Goal: Information Seeking & Learning: Learn about a topic

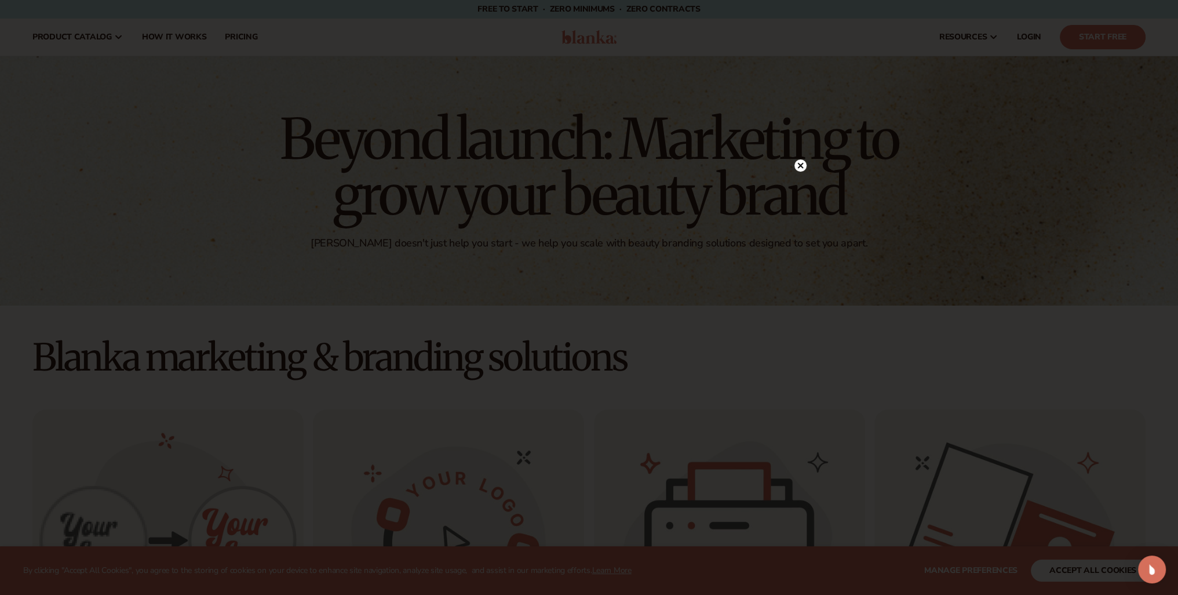
click at [806, 170] on icon at bounding box center [801, 165] width 12 height 12
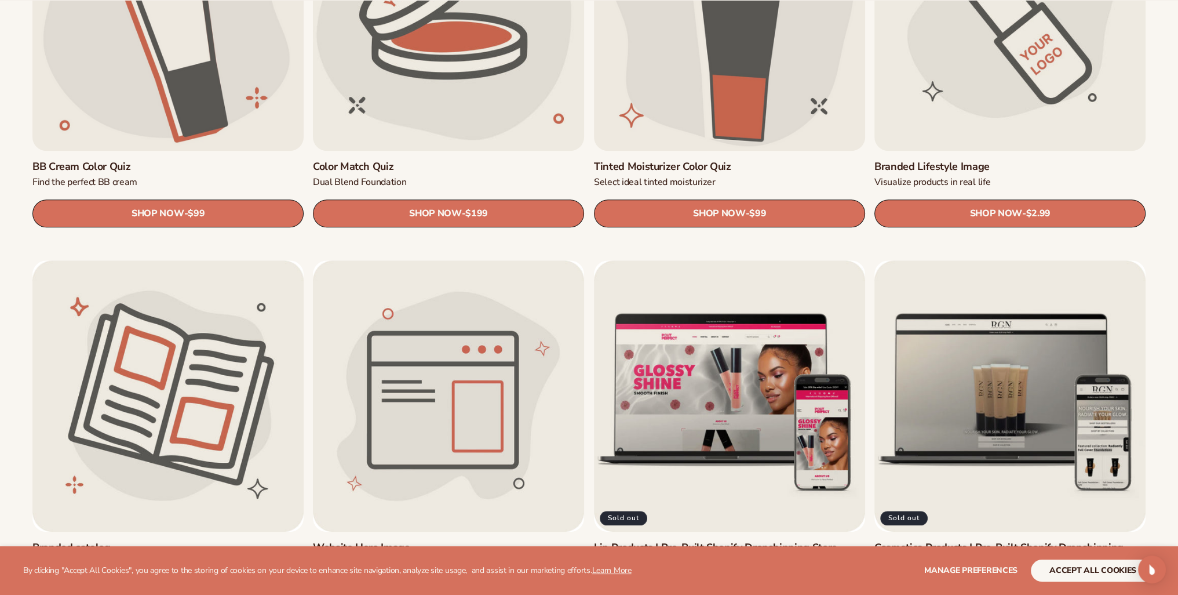
scroll to position [1449, 0]
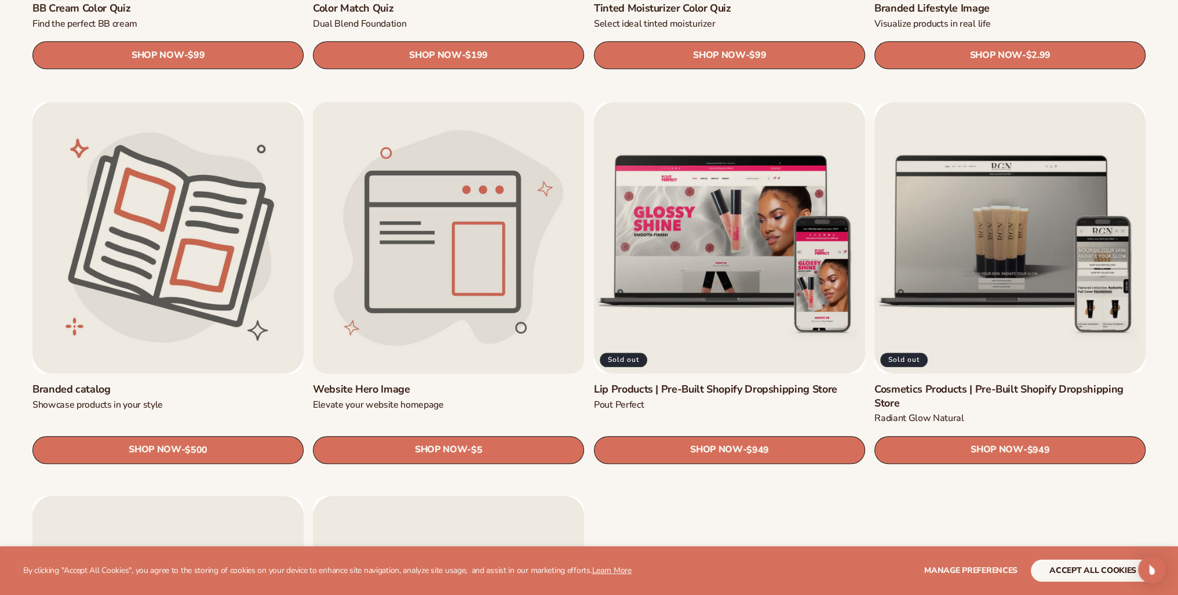
click at [380, 388] on link "Website Hero Image" at bounding box center [448, 389] width 271 height 13
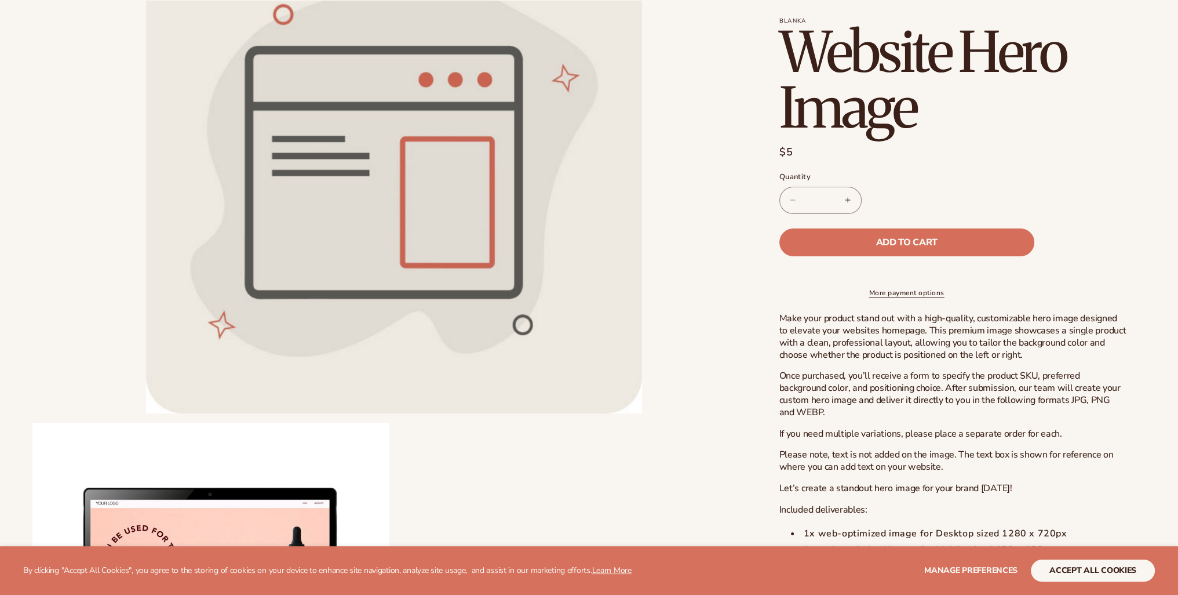
scroll to position [174, 0]
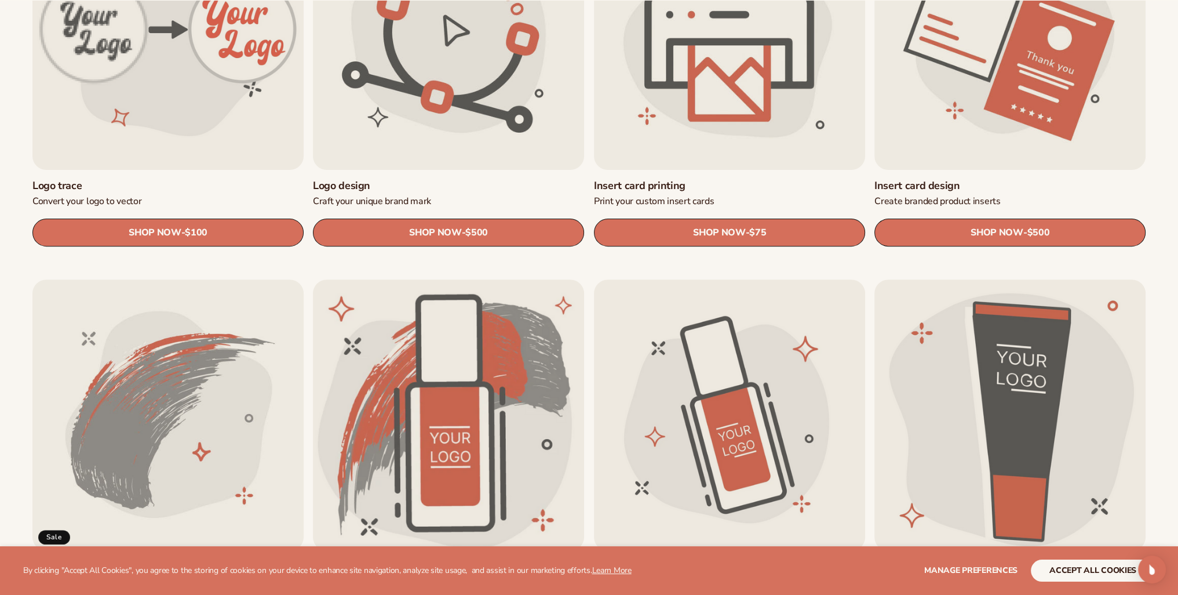
scroll to position [811, 0]
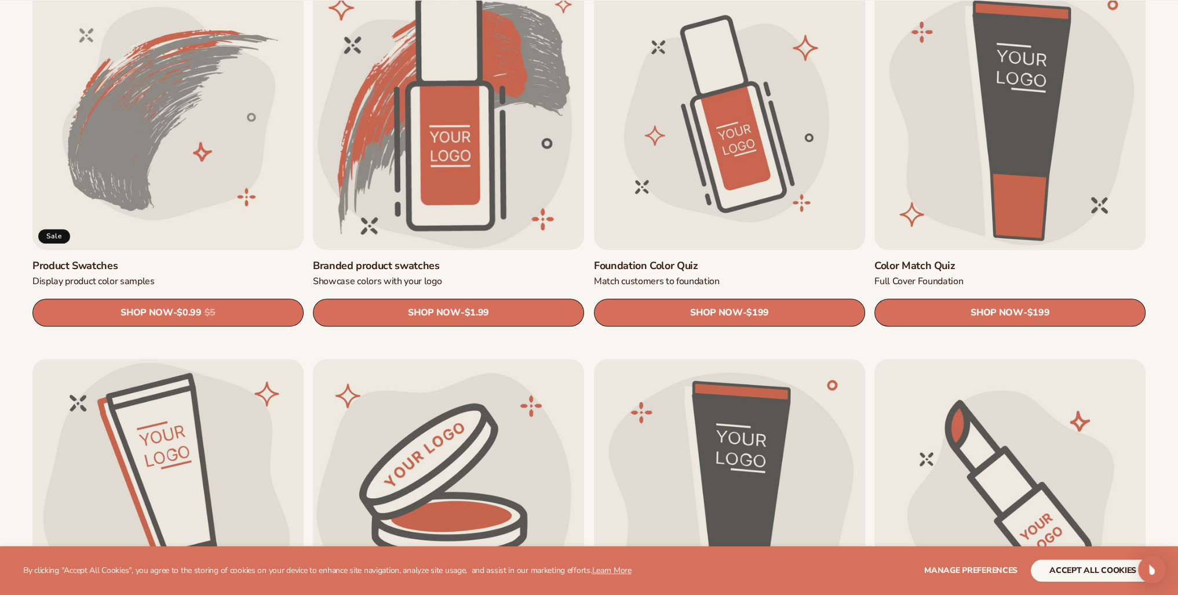
click at [203, 259] on link "Product Swatches" at bounding box center [167, 265] width 271 height 13
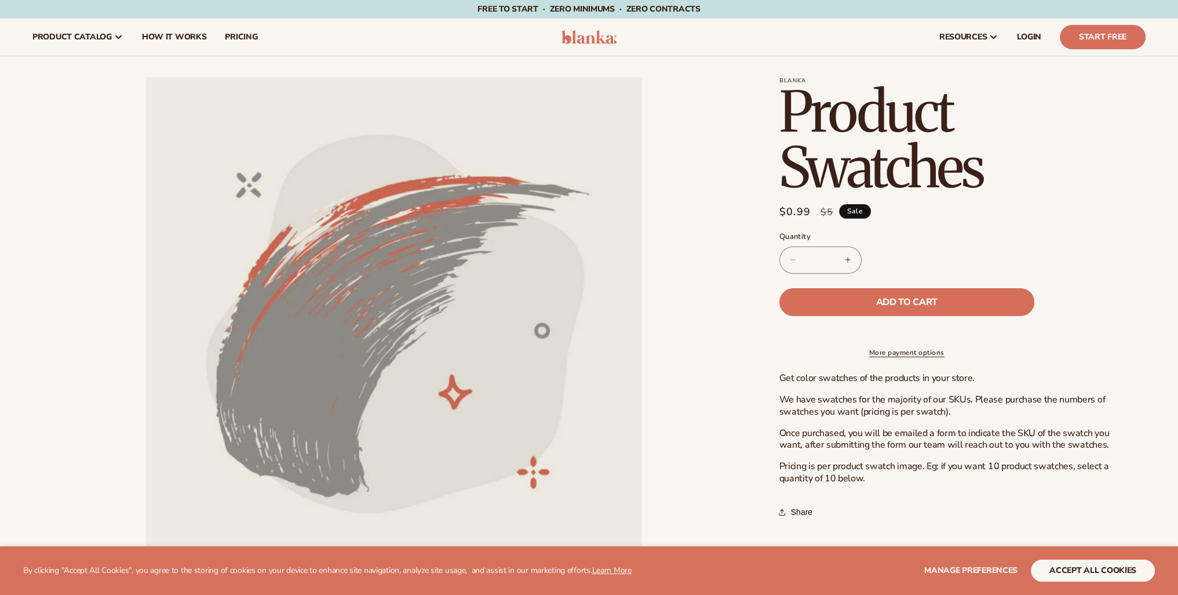
scroll to position [464, 0]
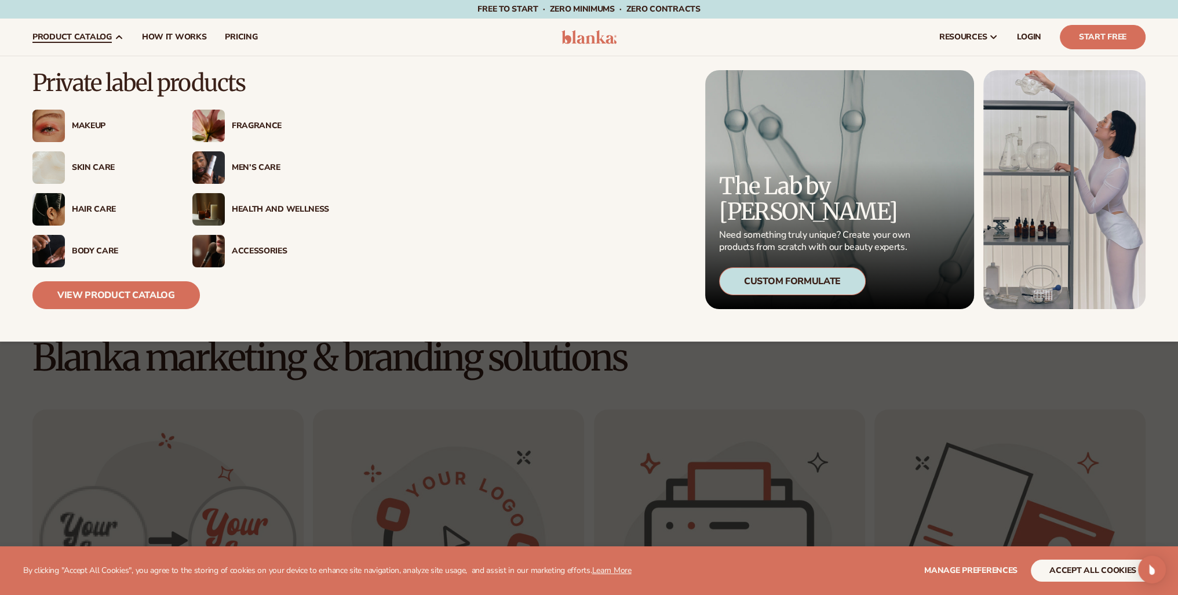
click at [88, 170] on div "Skin Care" at bounding box center [120, 168] width 97 height 10
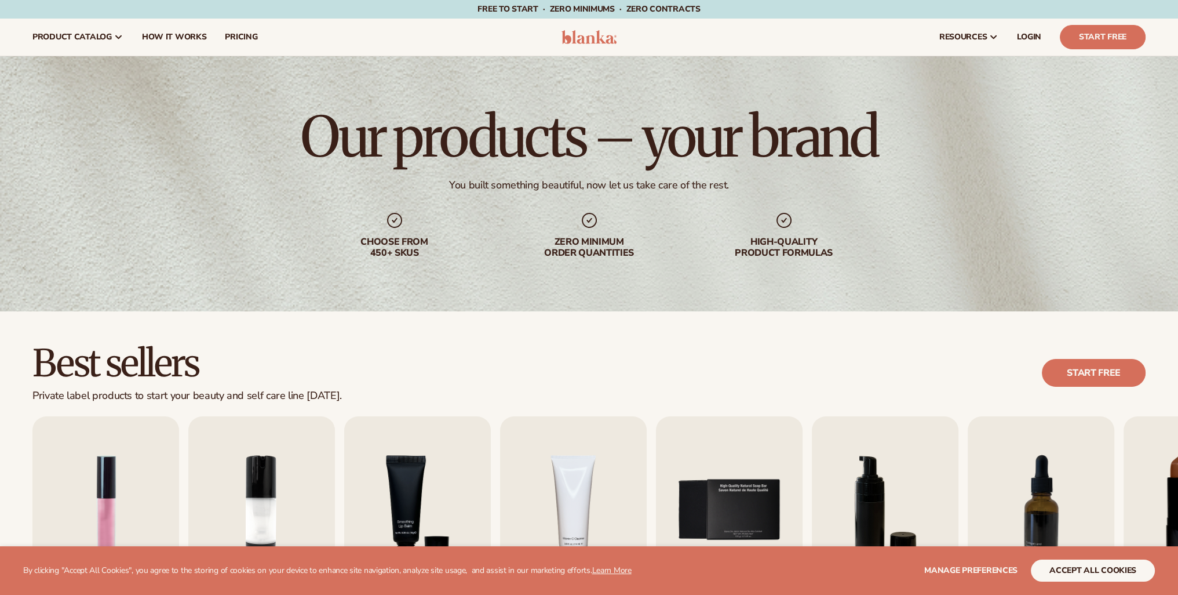
scroll to position [464, 0]
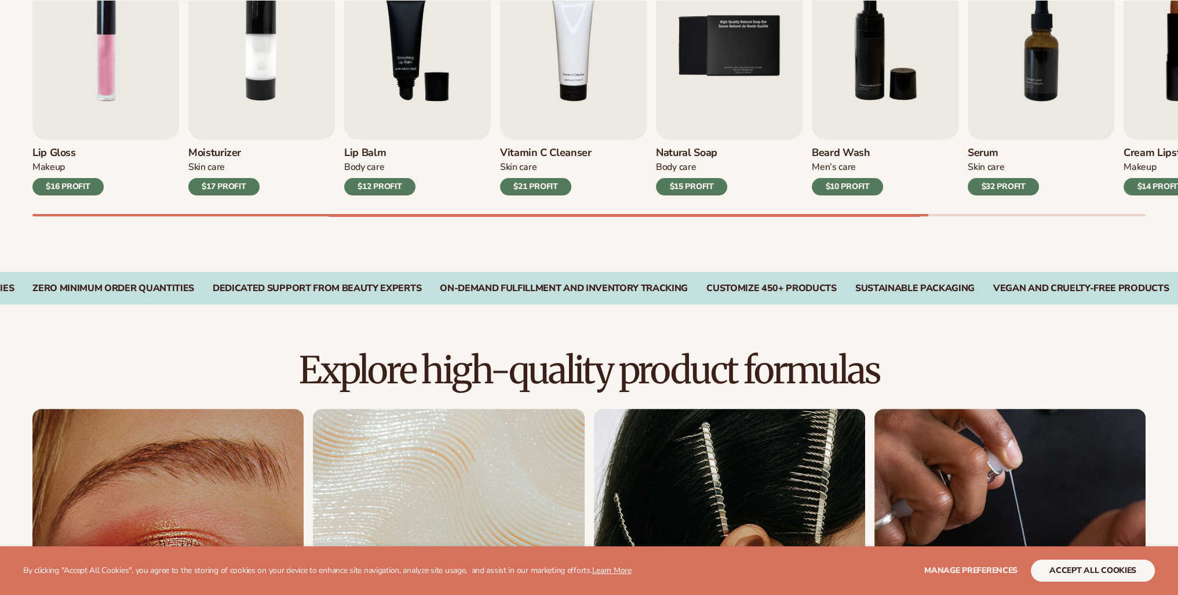
drag, startPoint x: 761, startPoint y: 216, endPoint x: 914, endPoint y: 228, distance: 153.4
click at [971, 223] on div "Best sellers Private label products to start your beauty and self care line tod…" at bounding box center [589, 60] width 1178 height 424
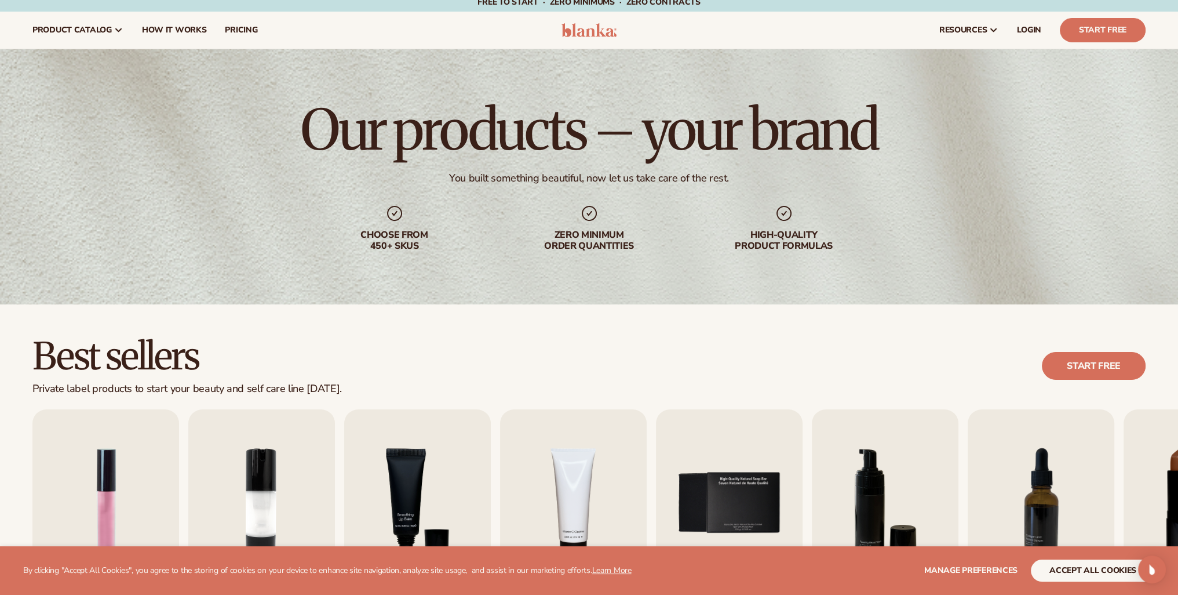
scroll to position [0, 0]
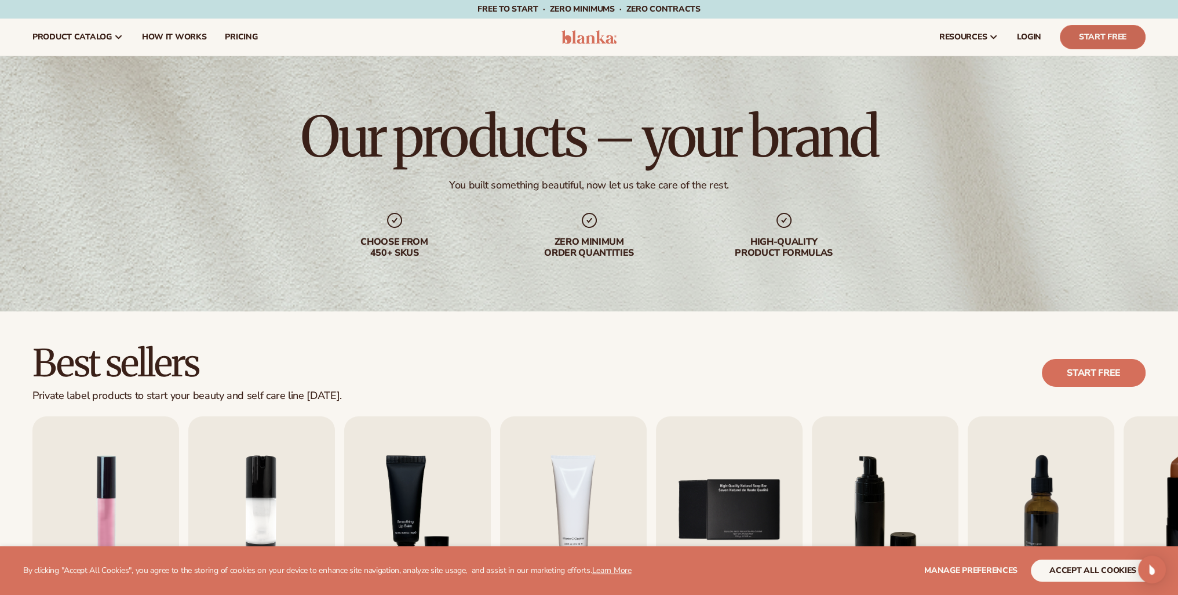
click at [1091, 44] on link "Start Free" at bounding box center [1103, 37] width 86 height 24
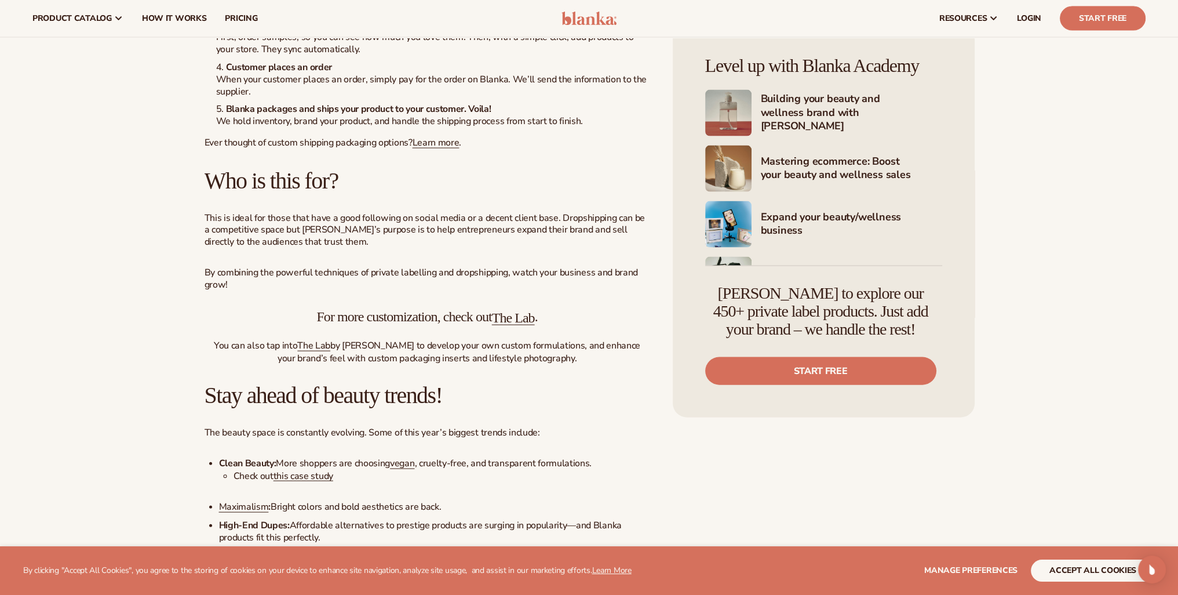
scroll to position [3304, 0]
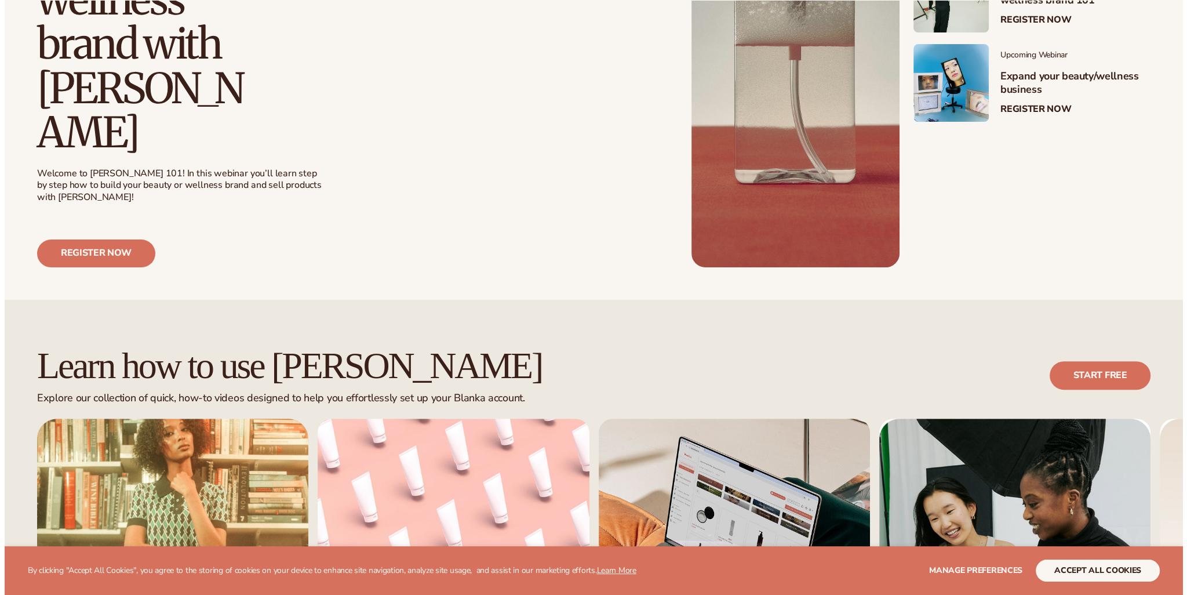
scroll to position [695, 0]
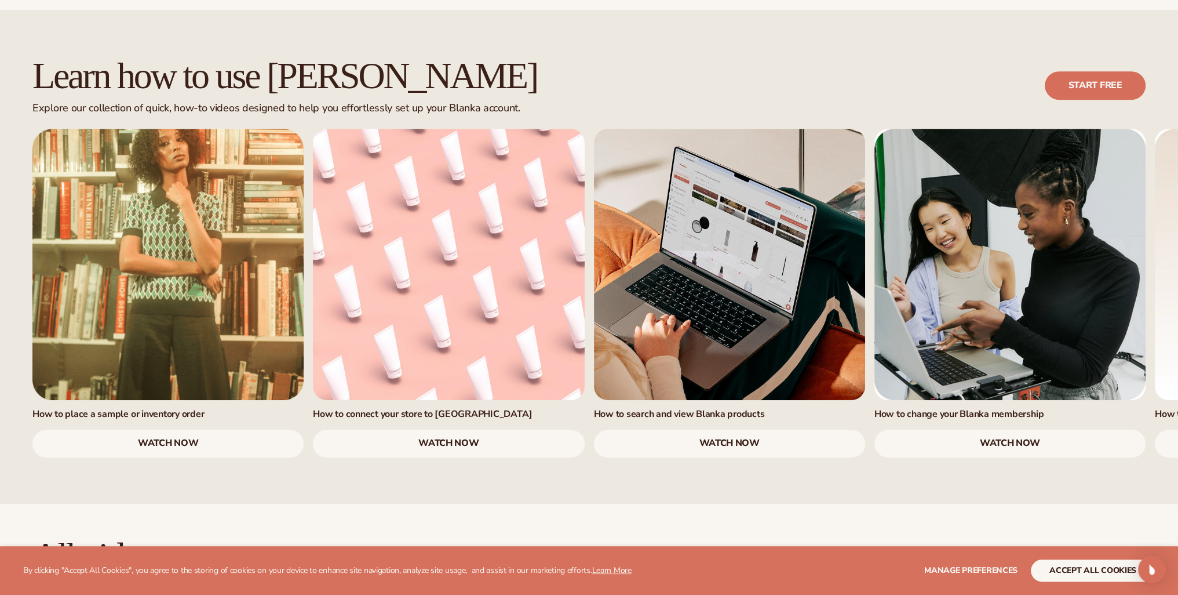
click at [132, 429] on link "watch now" at bounding box center [167, 443] width 271 height 28
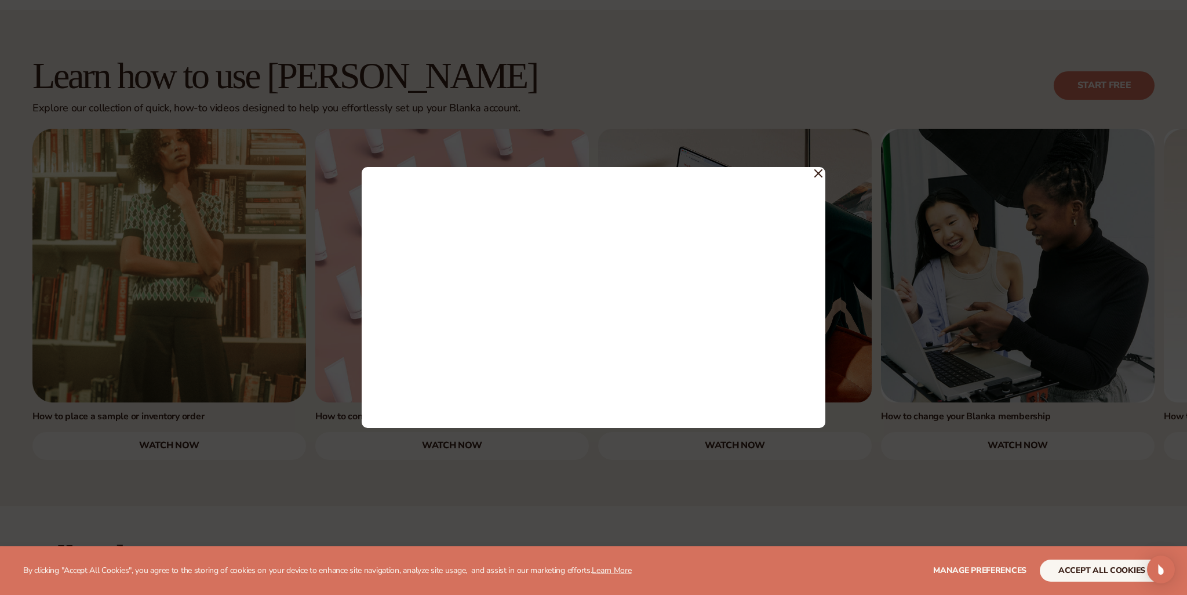
click at [820, 174] on icon at bounding box center [818, 173] width 7 height 7
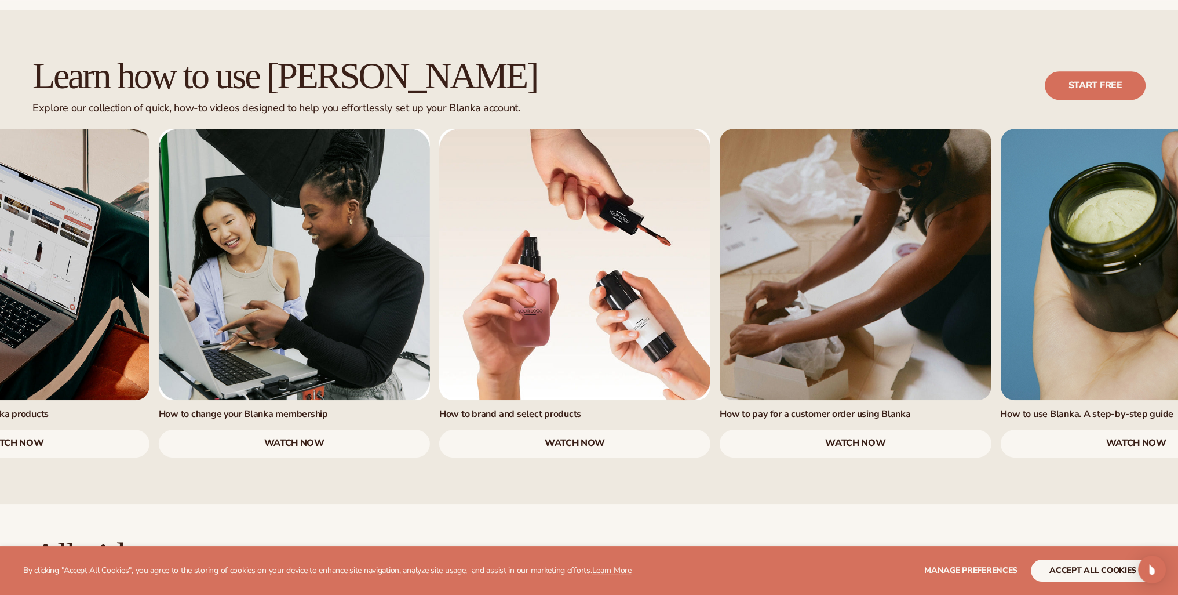
click at [380, 356] on div "How to change your Blanka membership watch now" at bounding box center [294, 293] width 271 height 329
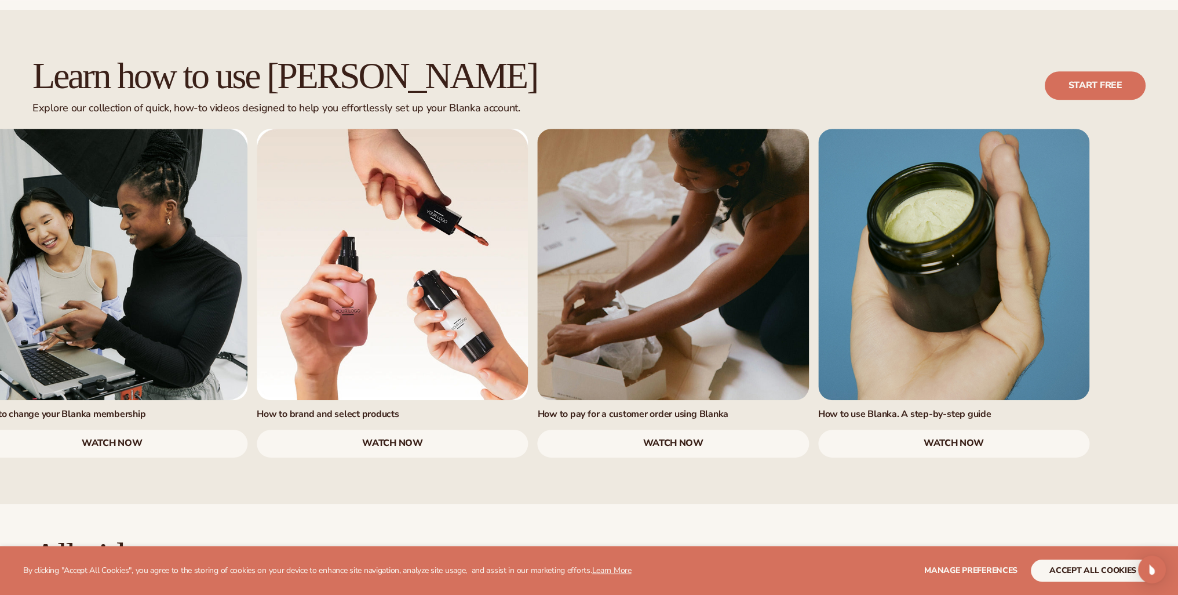
click at [893, 276] on link "7 / 7" at bounding box center [953, 264] width 271 height 271
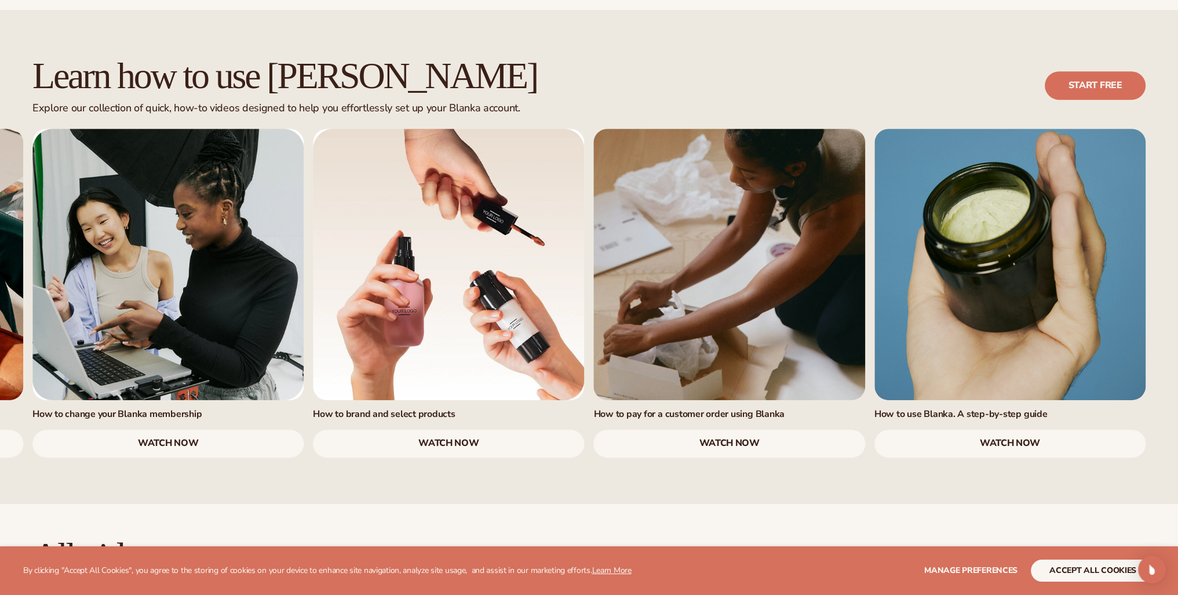
click at [730, 429] on link "watch now" at bounding box center [729, 443] width 271 height 28
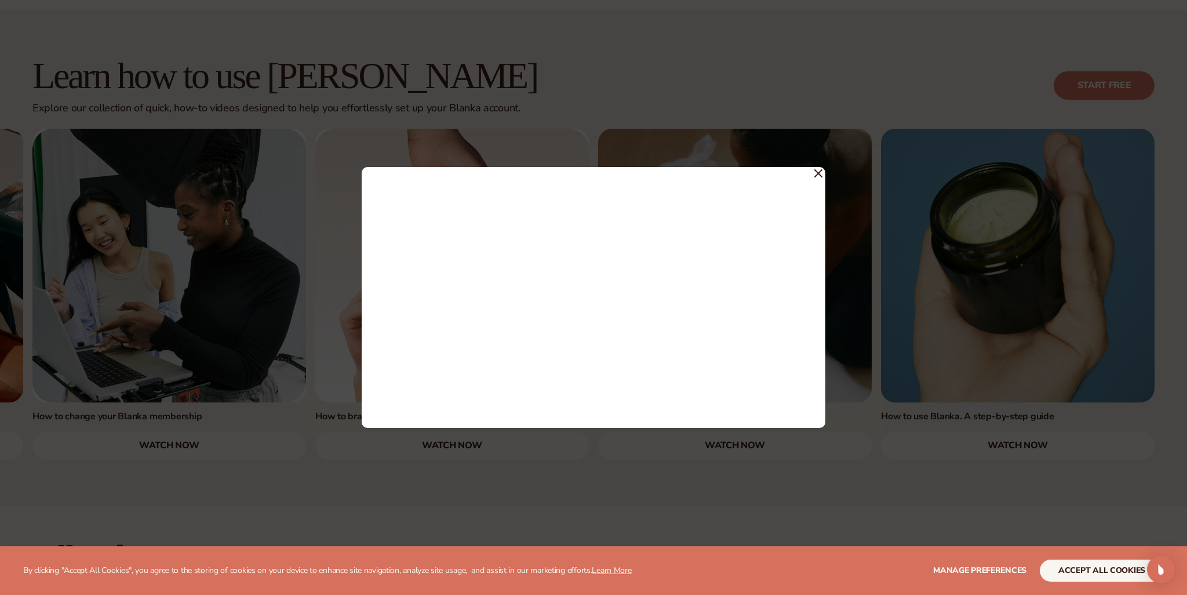
click at [689, 175] on div at bounding box center [594, 297] width 464 height 261
click at [818, 169] on icon at bounding box center [818, 173] width 8 height 8
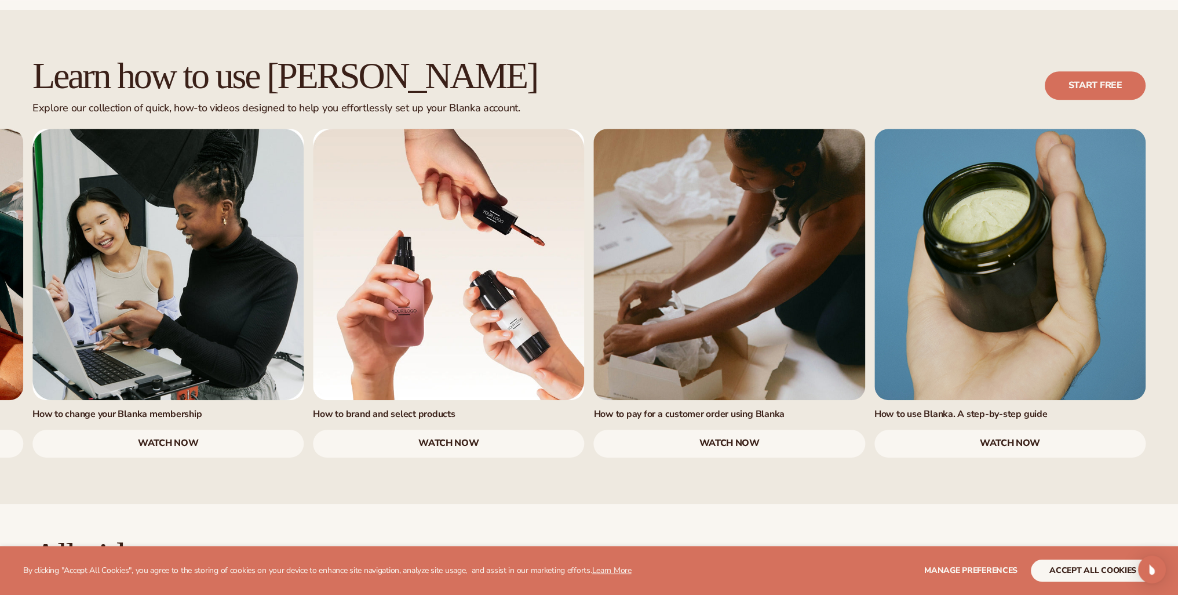
click at [1010, 429] on link "watch now" at bounding box center [1010, 443] width 271 height 28
